Goal: Task Accomplishment & Management: Manage account settings

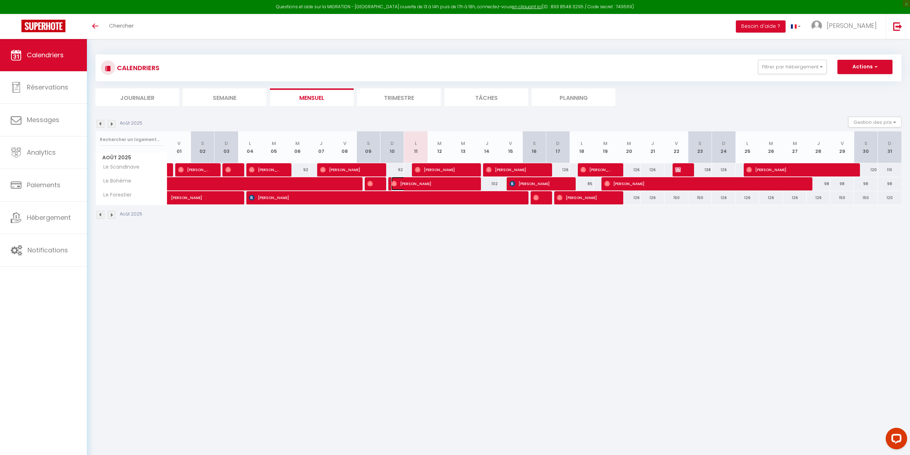
click at [468, 186] on span "[PERSON_NAME]" at bounding box center [430, 184] width 79 height 14
select select "OK"
select select "0"
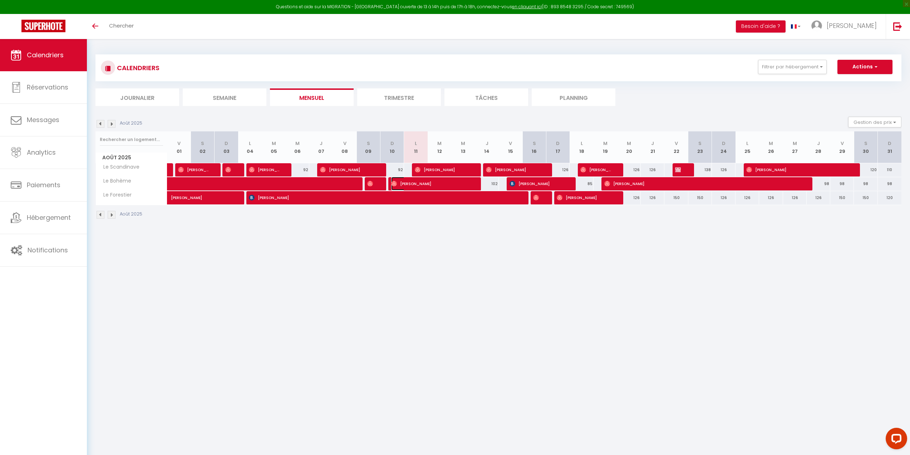
select select "1"
select select
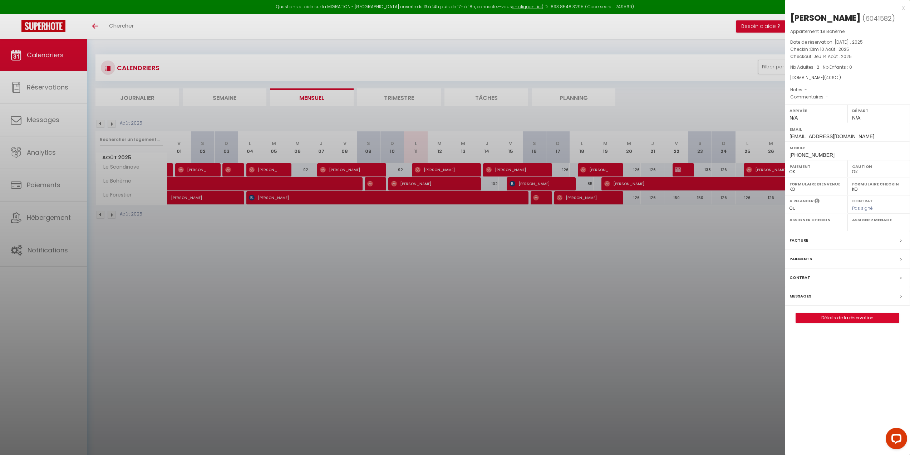
click at [904, 8] on div "x" at bounding box center [845, 8] width 120 height 9
